Goal: Transaction & Acquisition: Purchase product/service

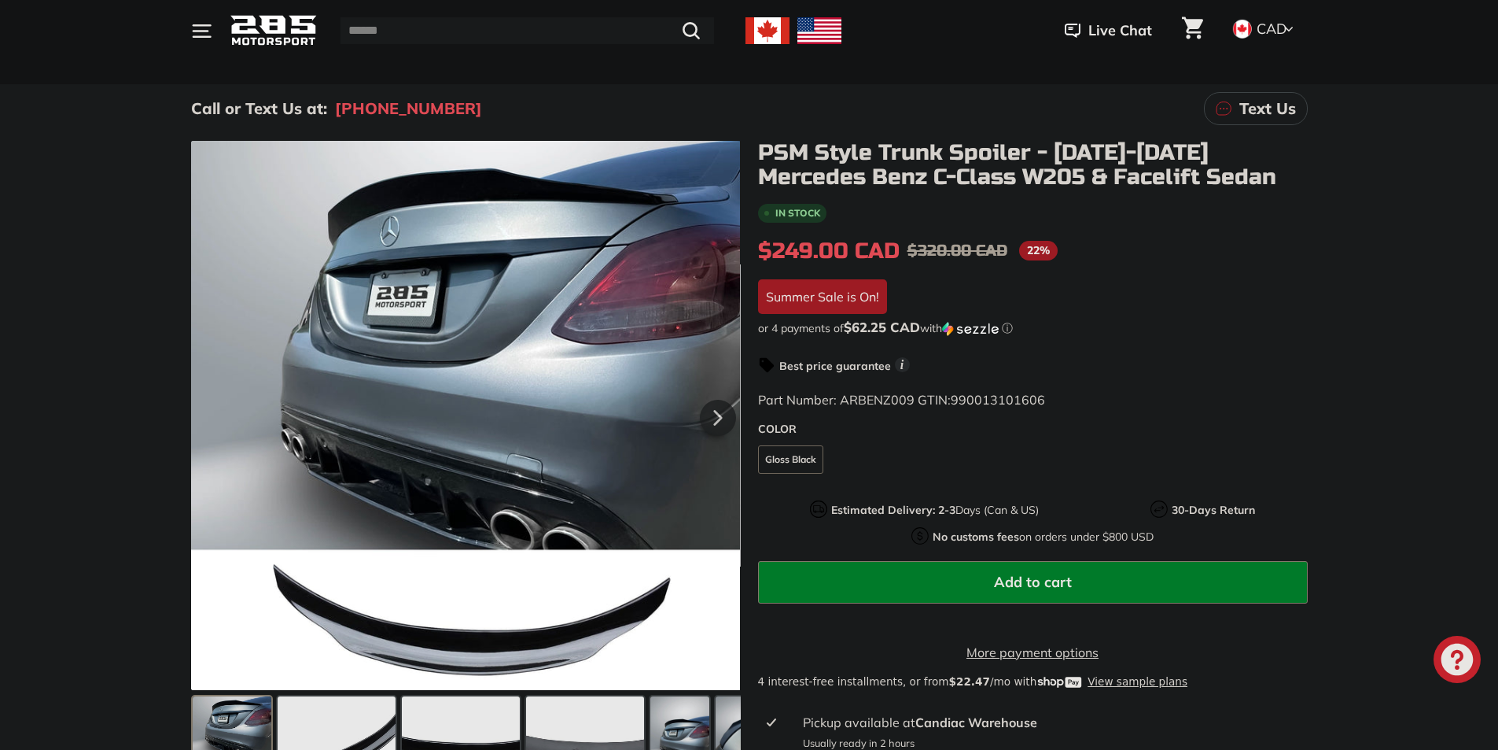
scroll to position [236, 0]
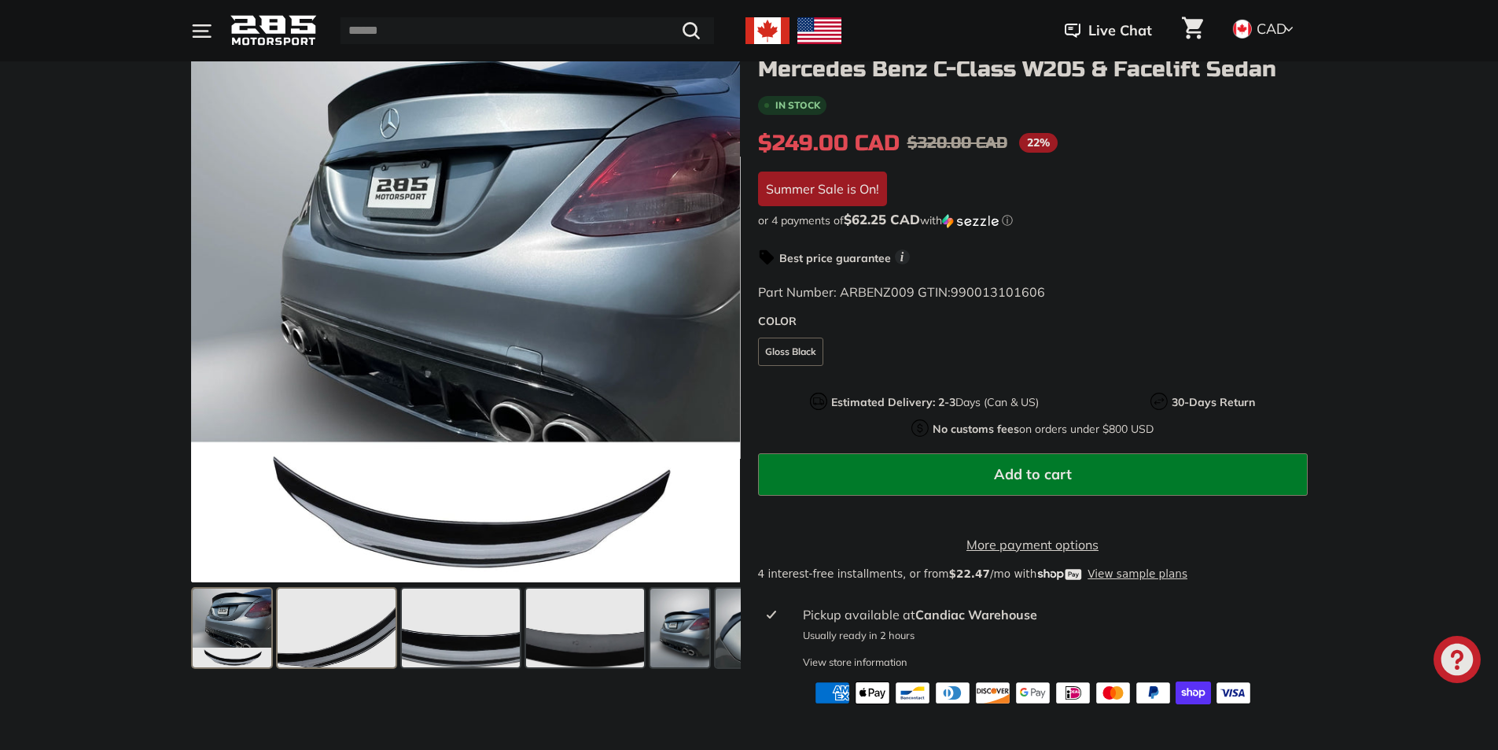
click at [356, 597] on span at bounding box center [337, 627] width 118 height 79
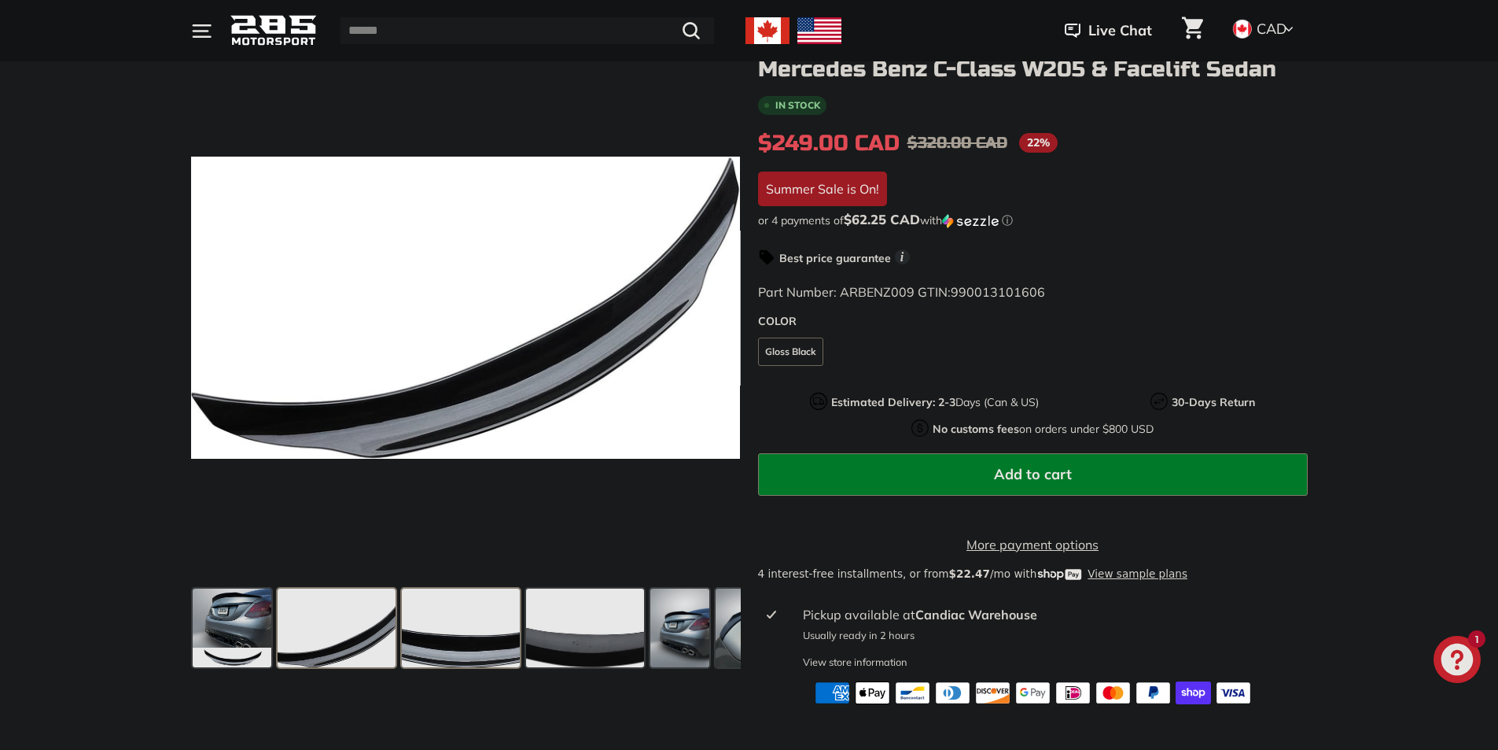
click at [473, 621] on span at bounding box center [461, 627] width 118 height 79
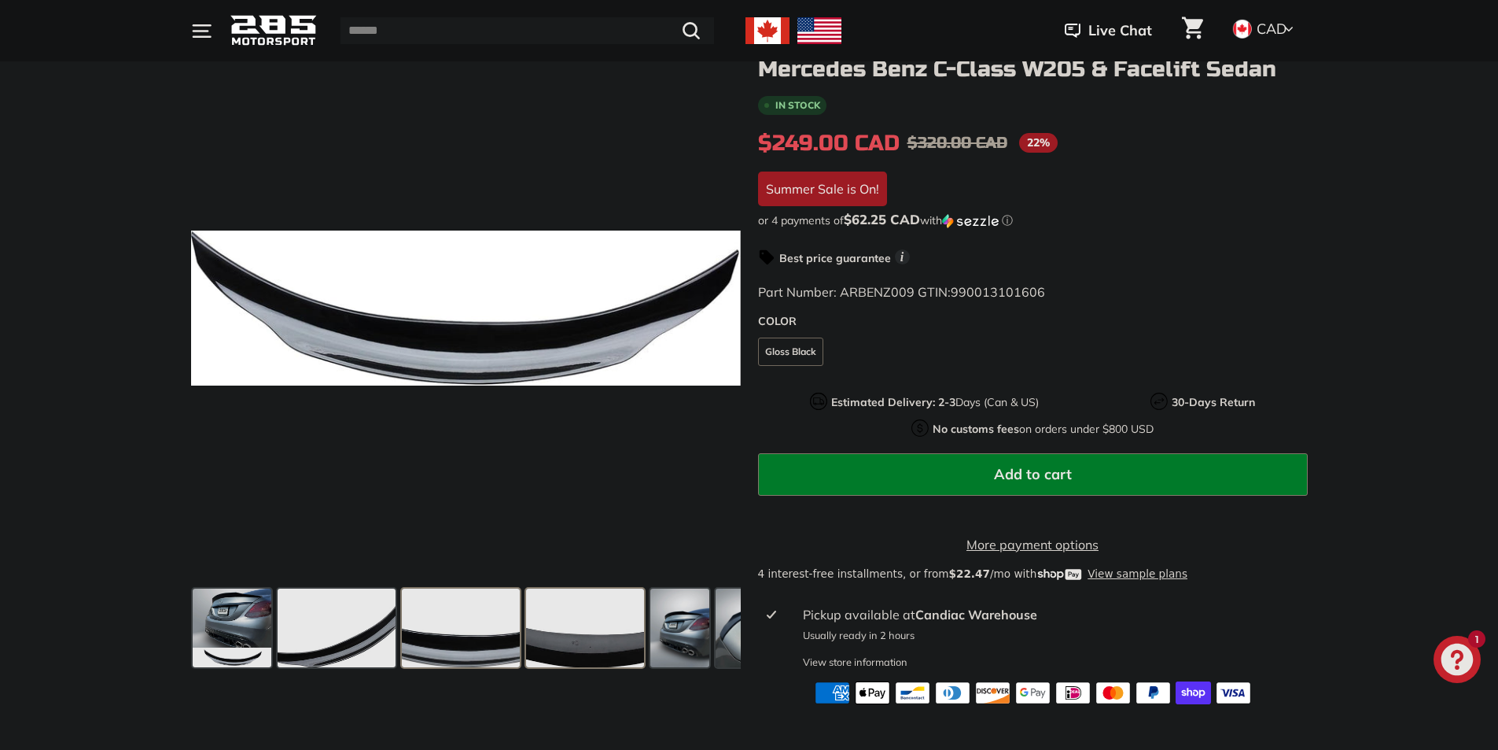
click at [545, 628] on span at bounding box center [585, 627] width 118 height 79
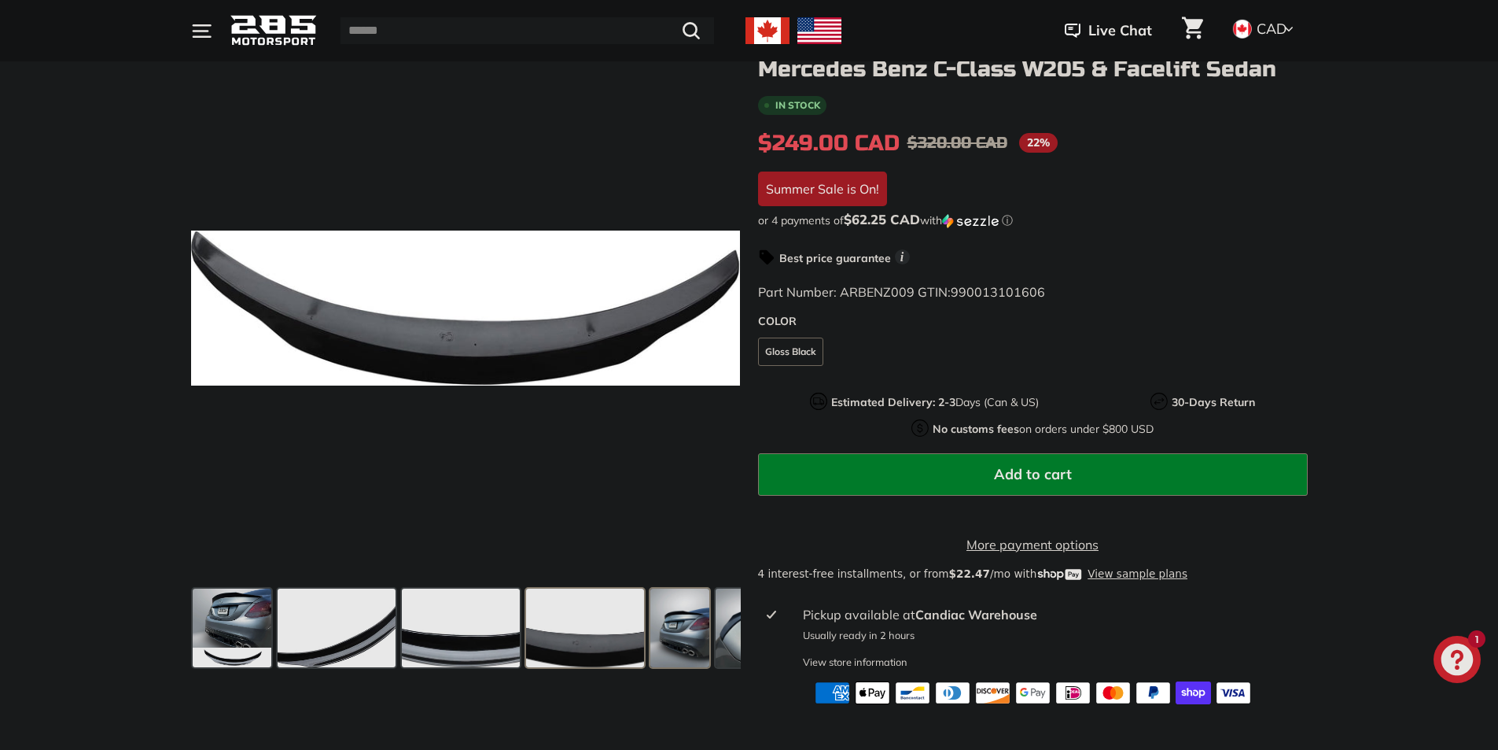
click at [670, 630] on span at bounding box center [679, 627] width 59 height 79
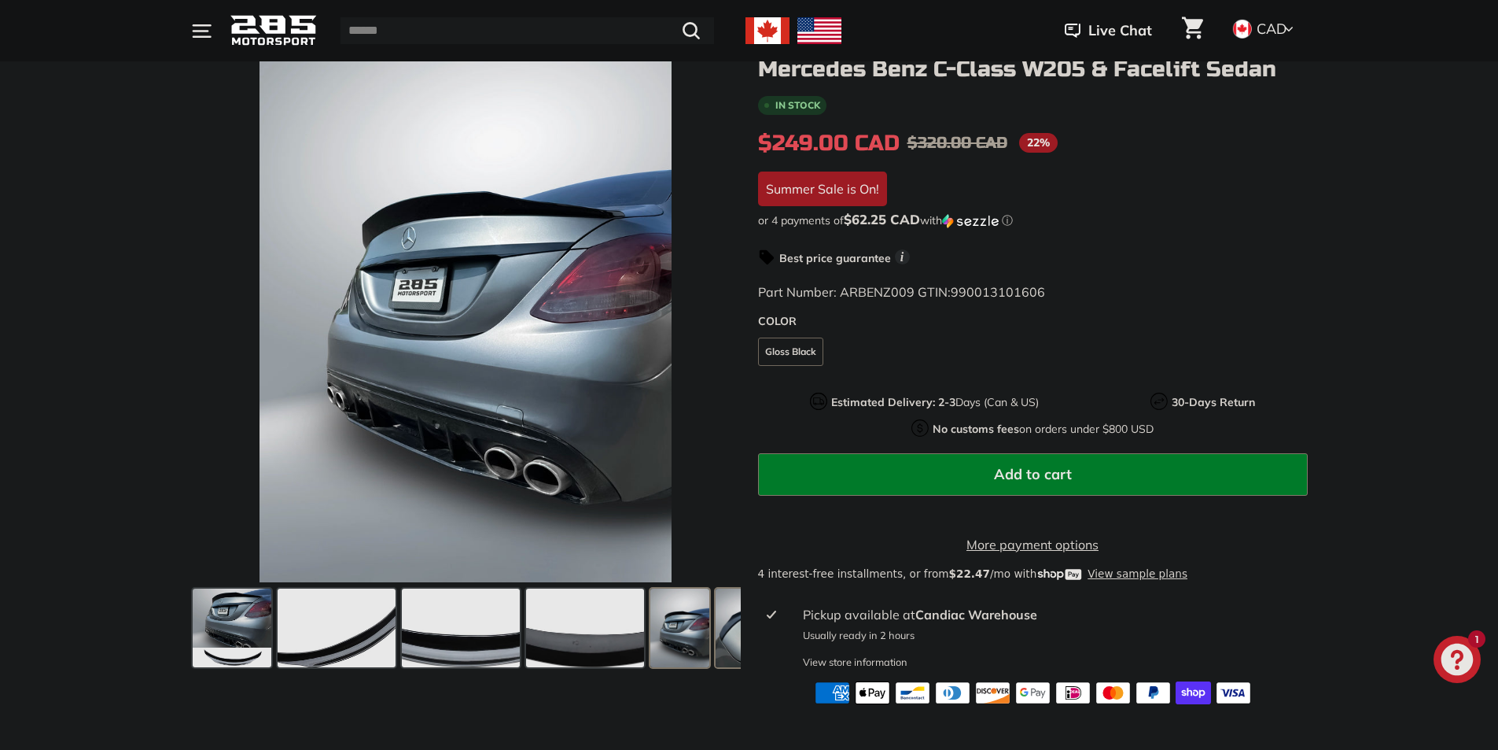
click at [718, 630] on span at bounding box center [745, 627] width 59 height 79
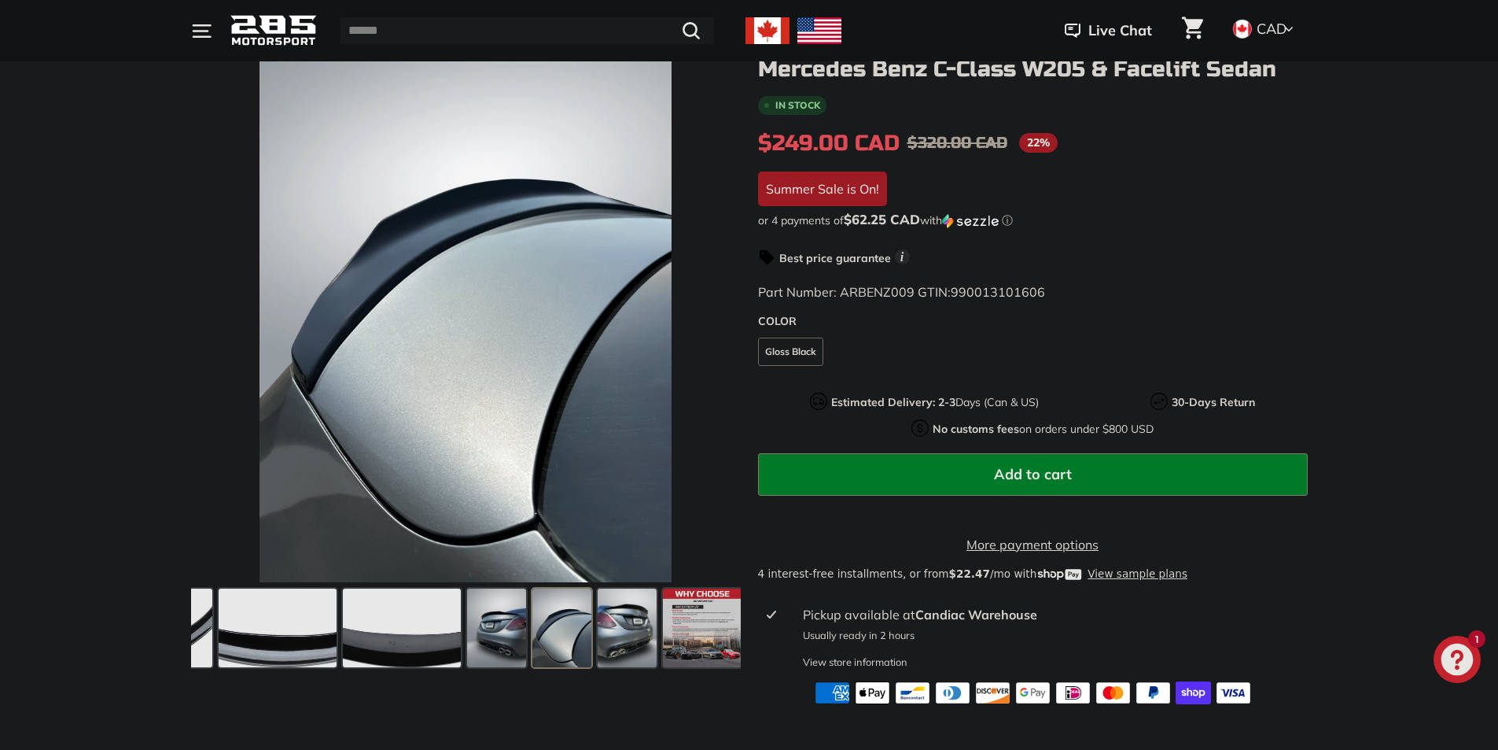
scroll to position [0, 187]
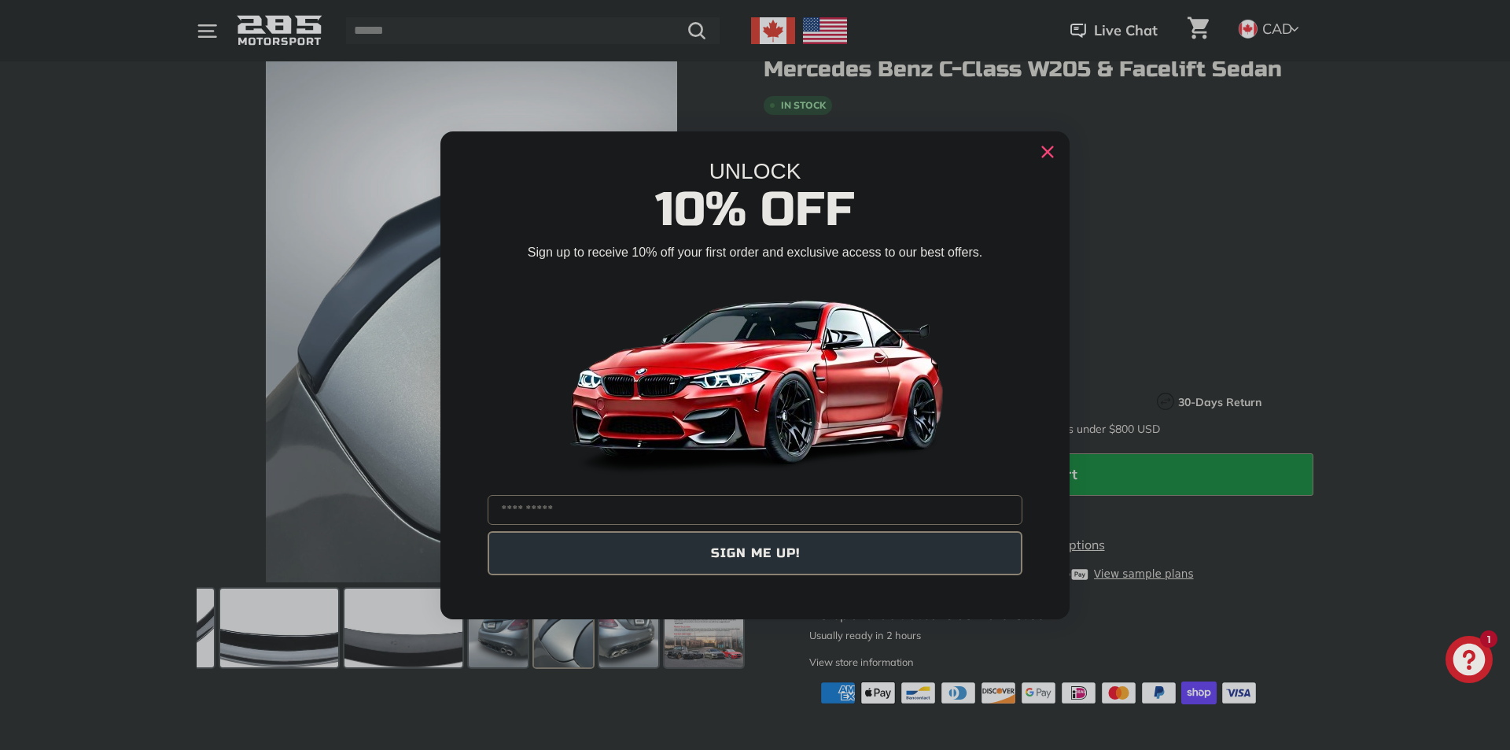
click at [1051, 156] on icon "Close dialog" at bounding box center [1048, 151] width 10 height 10
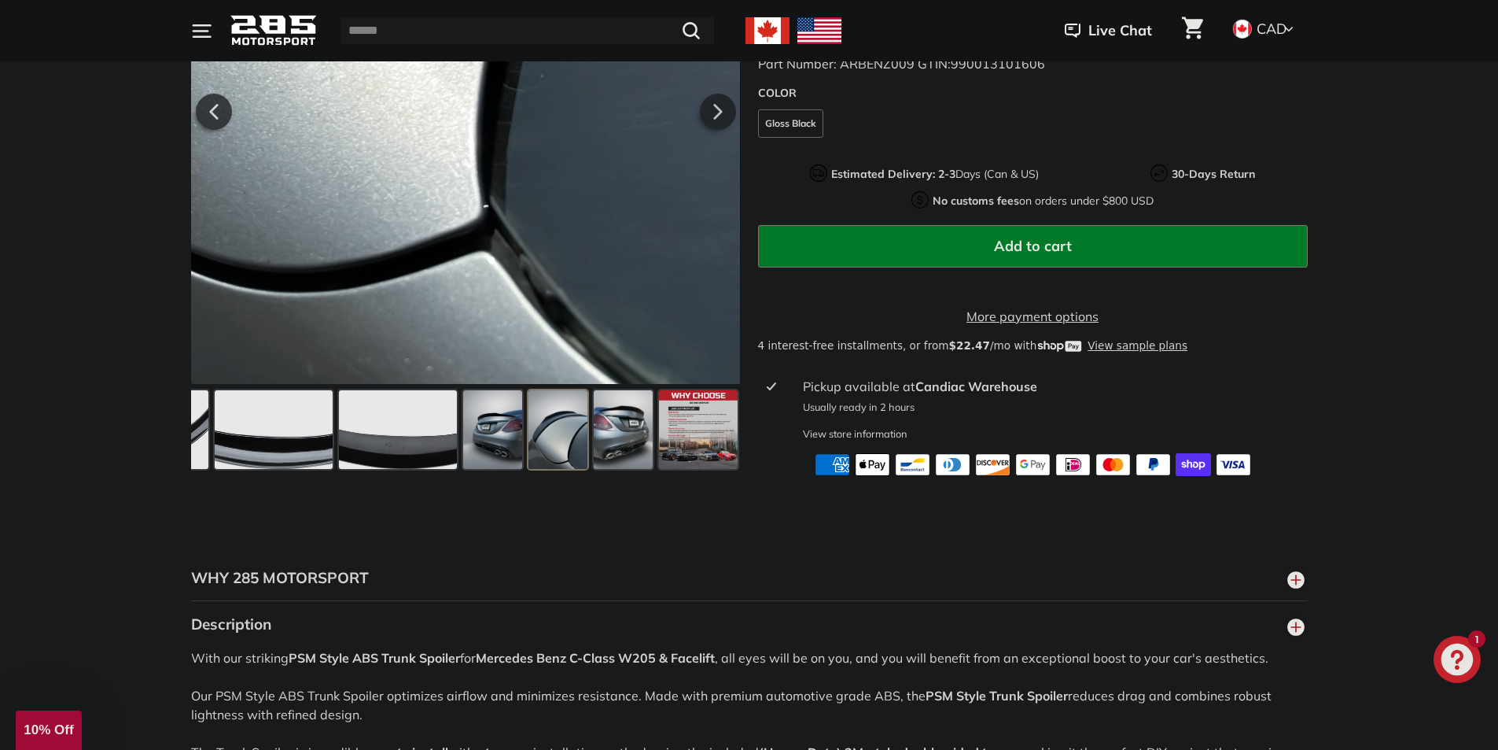
scroll to position [472, 0]
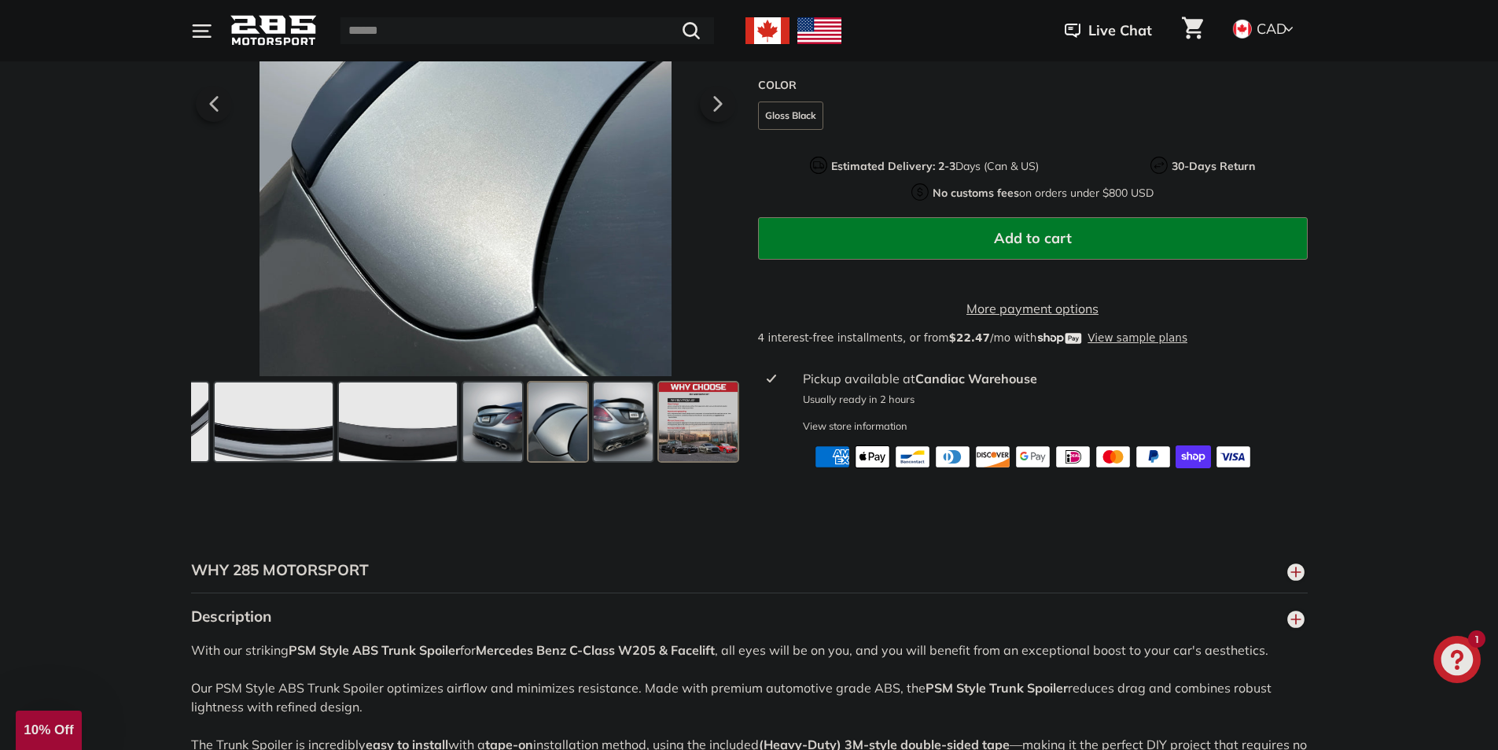
click at [673, 428] on span at bounding box center [698, 422] width 79 height 79
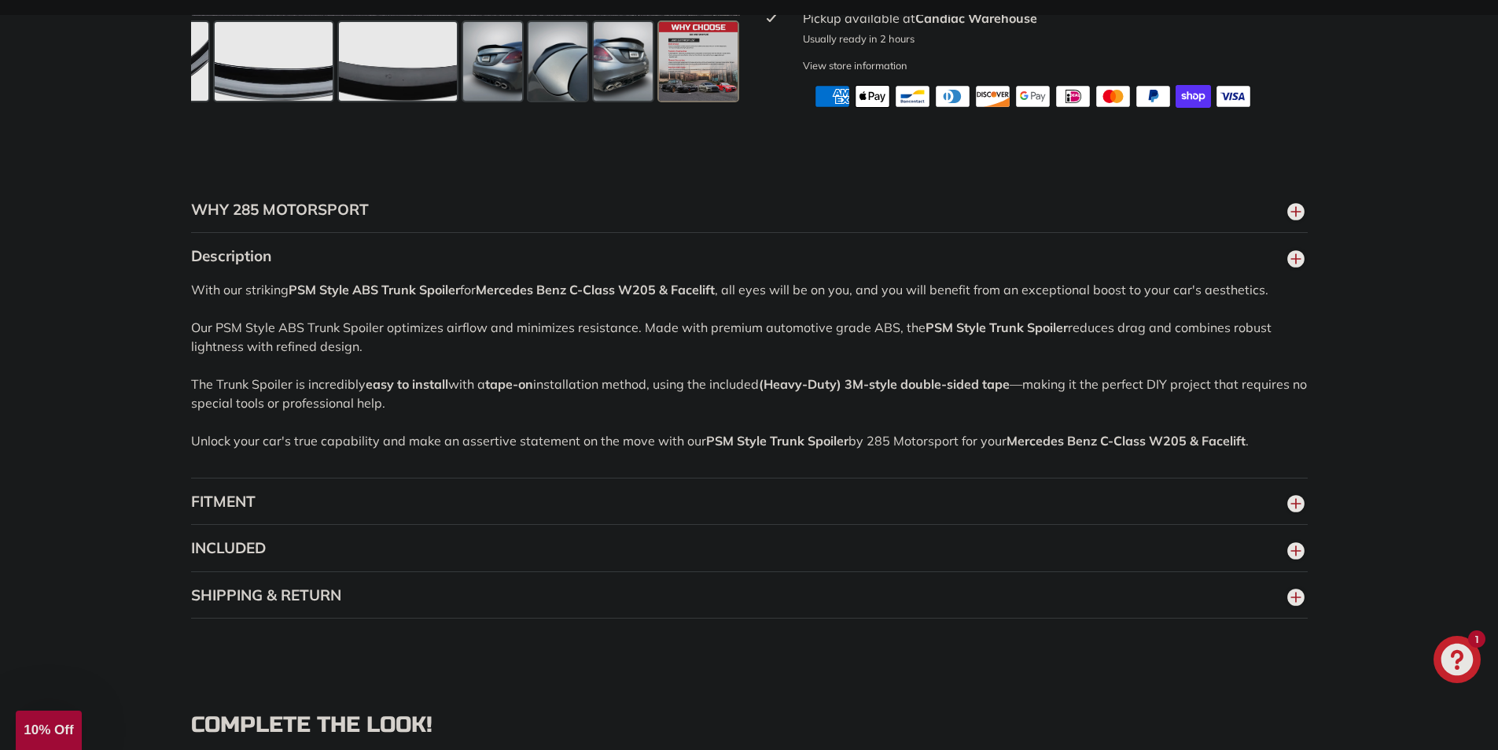
scroll to position [1022, 0]
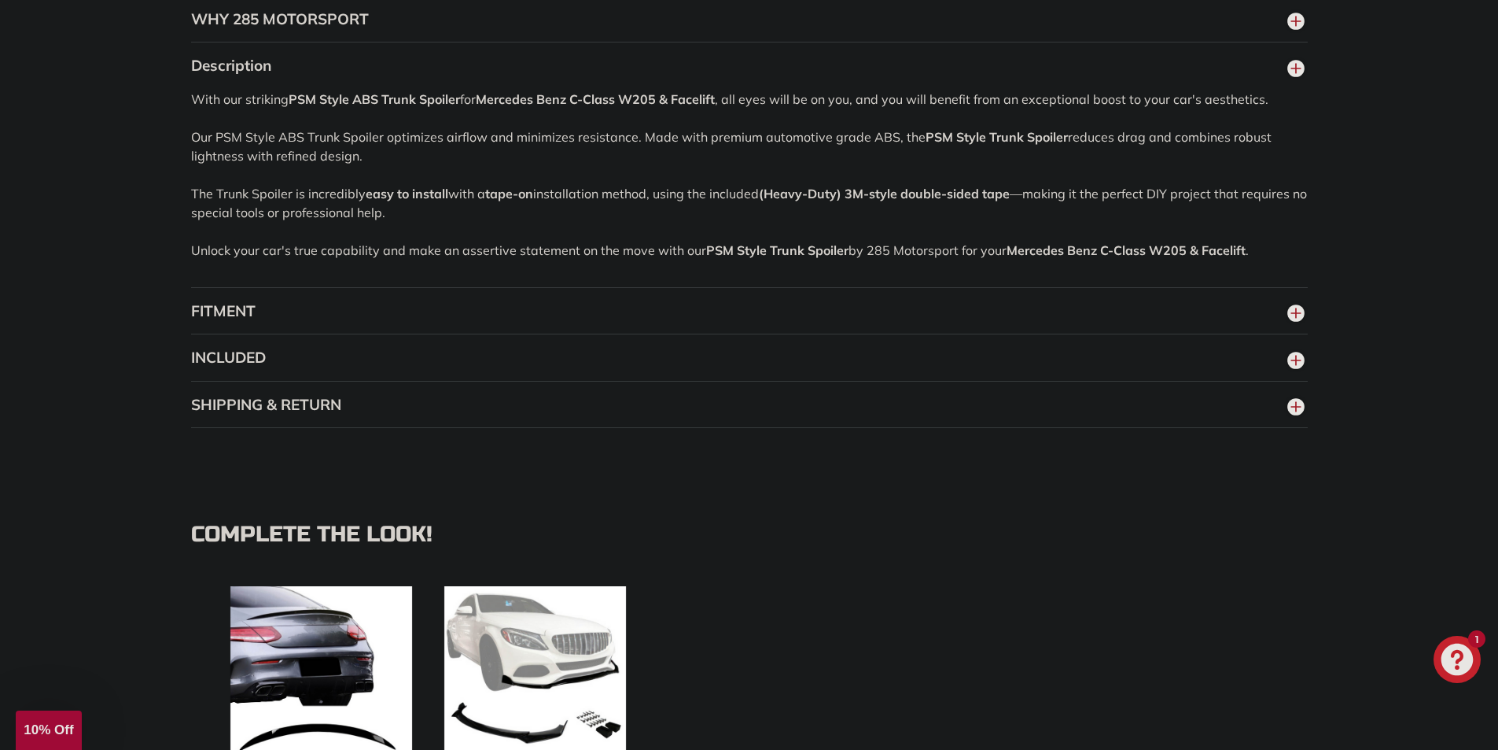
click at [270, 376] on button "INCLUDED" at bounding box center [749, 357] width 1117 height 47
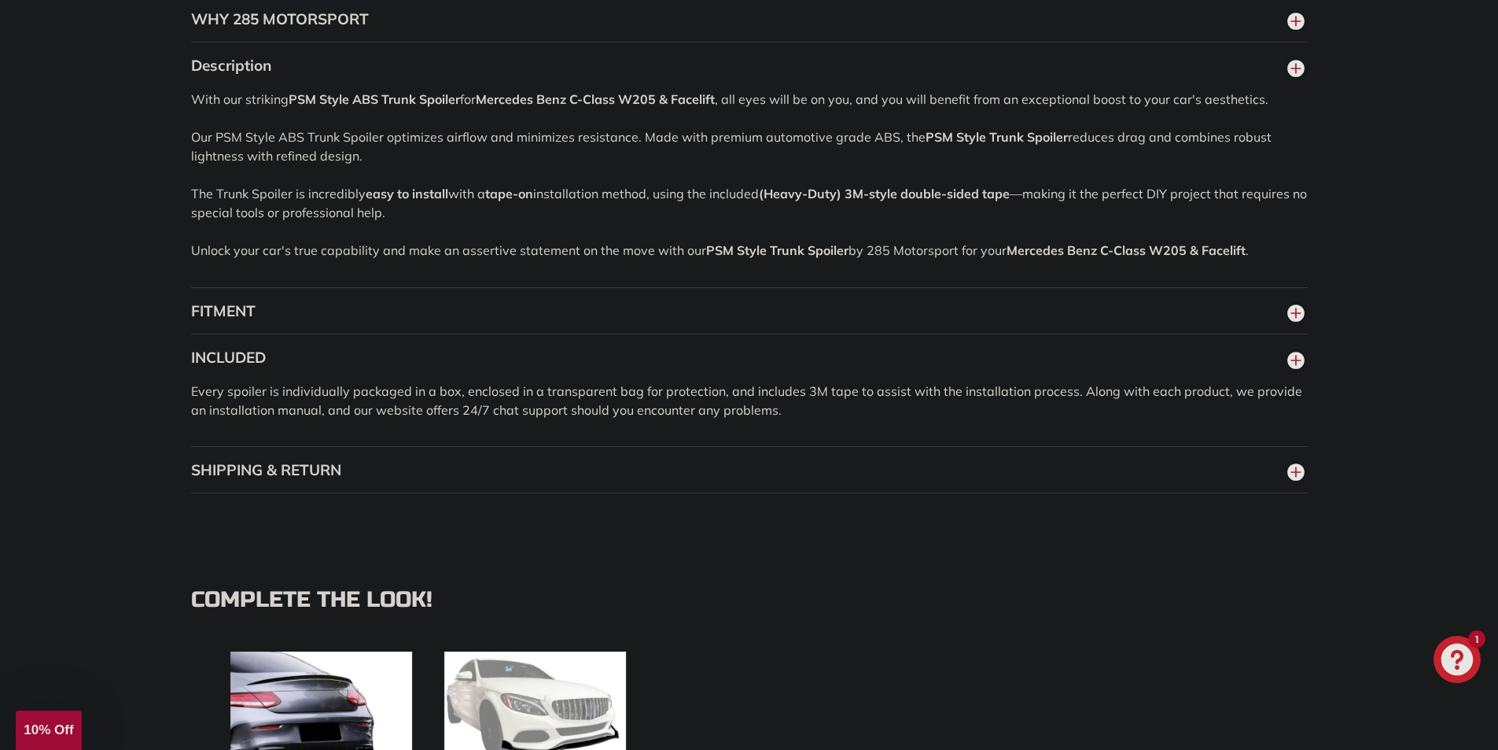
click at [630, 381] on button "INCLUDED" at bounding box center [749, 357] width 1117 height 47
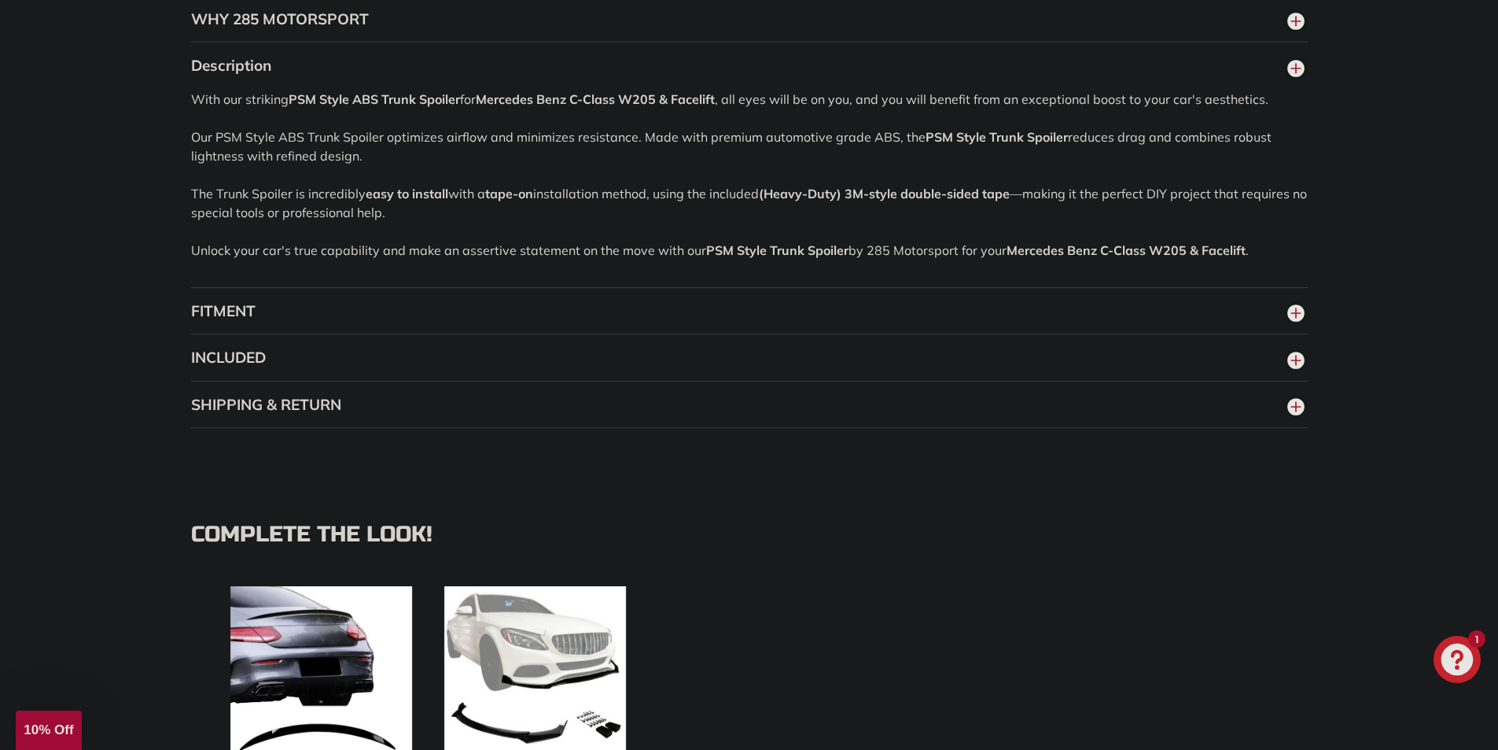
scroll to position [1337, 0]
